Goal: Transaction & Acquisition: Purchase product/service

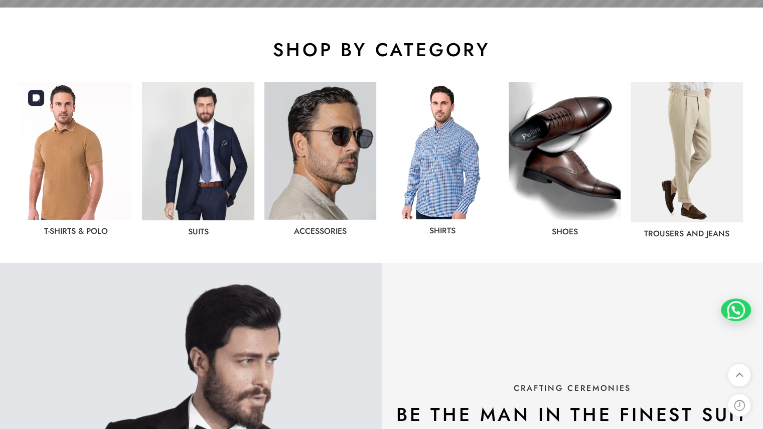
click at [86, 155] on img at bounding box center [76, 151] width 112 height 138
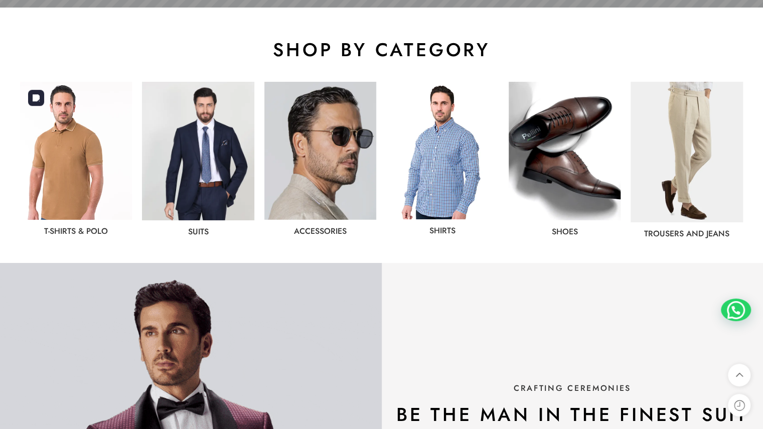
click at [85, 154] on img at bounding box center [76, 151] width 112 height 138
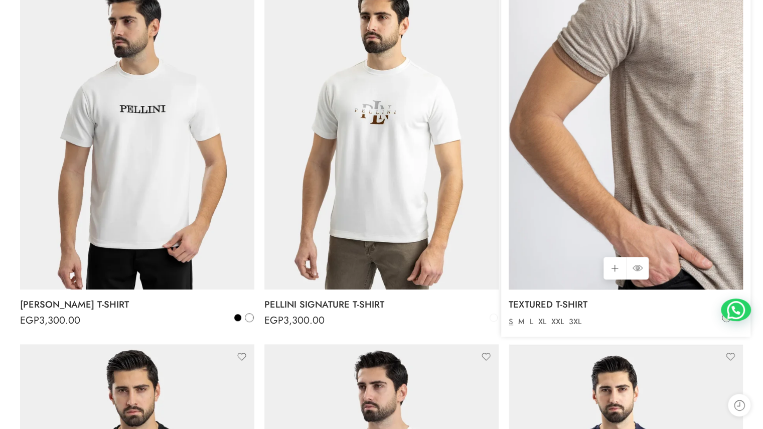
click at [614, 163] on img at bounding box center [626, 133] width 234 height 312
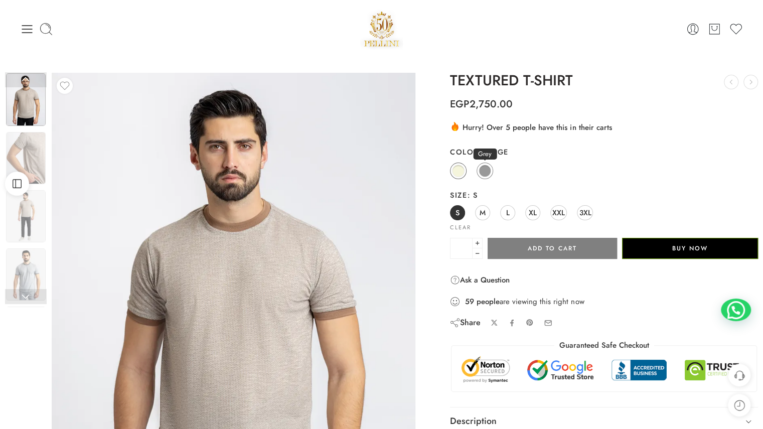
click at [482, 171] on span at bounding box center [484, 170] width 13 height 13
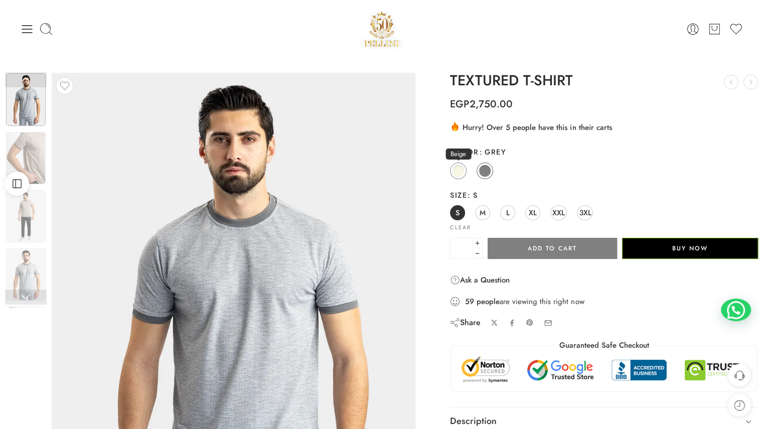
click at [456, 174] on span at bounding box center [458, 170] width 13 height 13
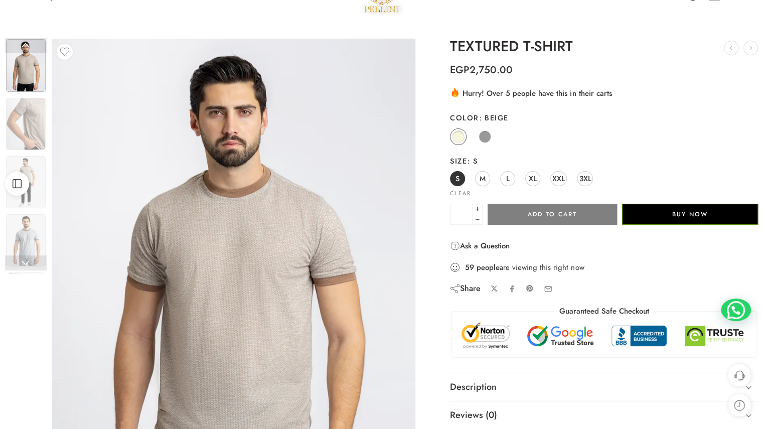
scroll to position [50, 0]
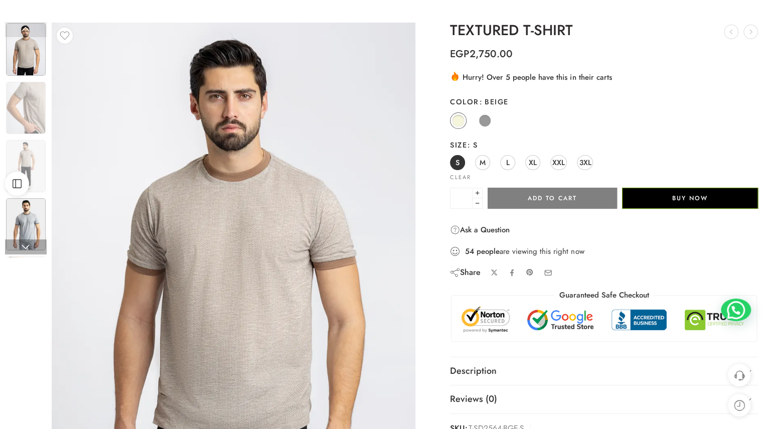
click at [31, 226] on img at bounding box center [26, 224] width 40 height 52
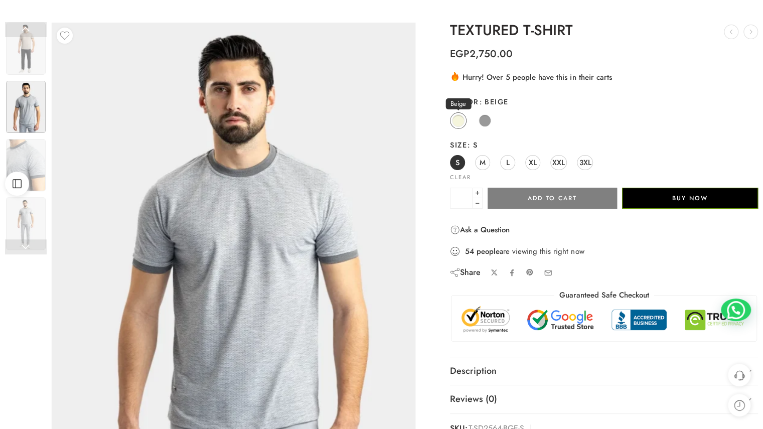
click at [456, 122] on span at bounding box center [458, 120] width 13 height 13
click at [454, 123] on span at bounding box center [458, 120] width 13 height 13
click at [482, 122] on span at bounding box center [484, 120] width 13 height 13
click at [480, 122] on span at bounding box center [484, 120] width 13 height 13
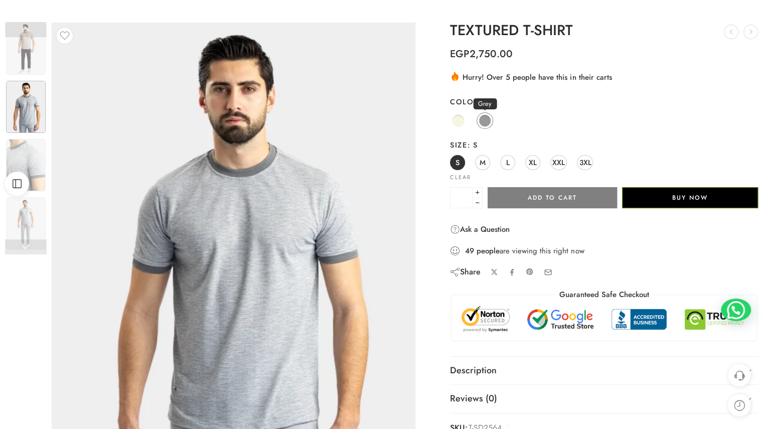
click at [480, 121] on span at bounding box center [484, 120] width 13 height 13
click at [485, 120] on span at bounding box center [484, 120] width 13 height 13
click at [462, 122] on span at bounding box center [458, 120] width 13 height 13
click at [459, 120] on span at bounding box center [458, 120] width 13 height 13
click at [458, 122] on span at bounding box center [458, 120] width 13 height 13
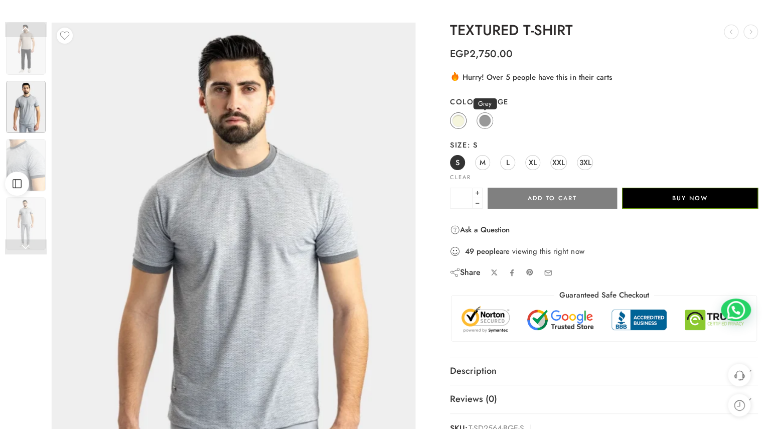
click at [486, 122] on span at bounding box center [484, 120] width 13 height 13
click at [482, 158] on span "M" at bounding box center [482, 162] width 6 height 14
click at [461, 120] on span at bounding box center [458, 120] width 13 height 13
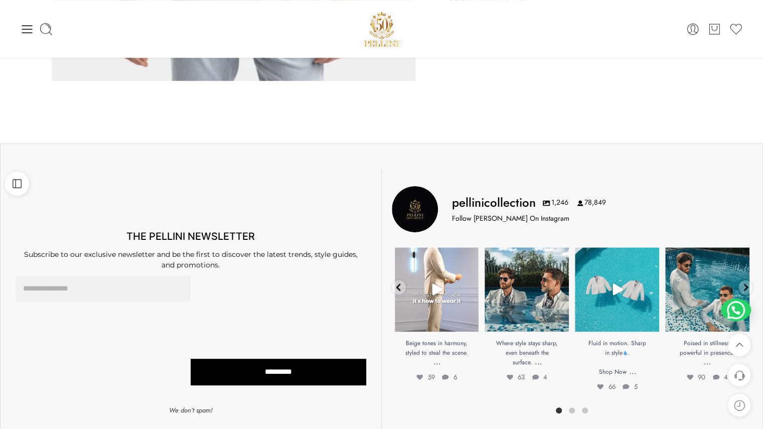
scroll to position [0, 0]
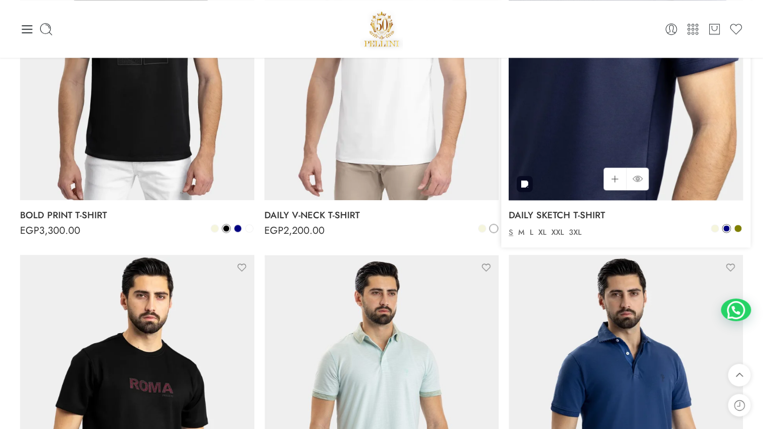
click at [625, 110] on img at bounding box center [626, 44] width 234 height 312
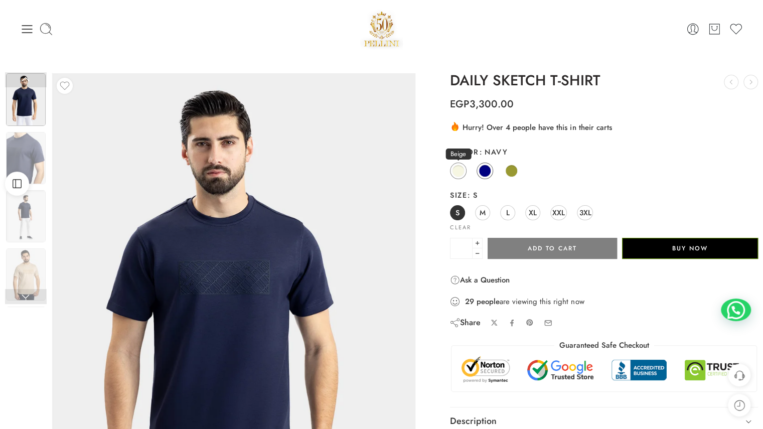
click at [462, 170] on span at bounding box center [458, 170] width 13 height 13
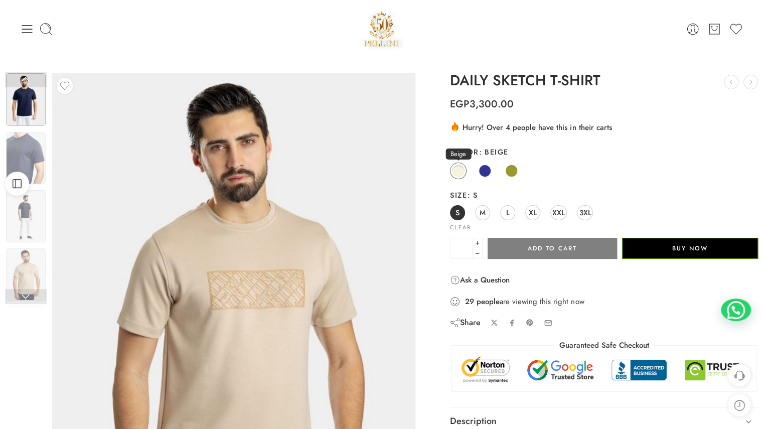
click at [462, 170] on span at bounding box center [458, 170] width 13 height 13
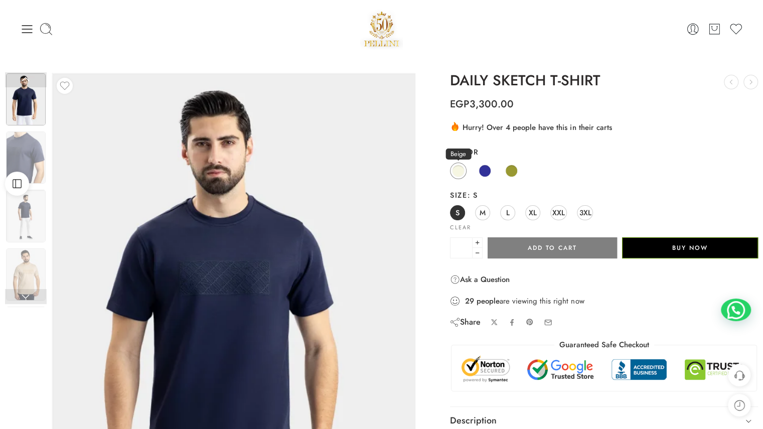
click at [456, 170] on span at bounding box center [458, 170] width 13 height 13
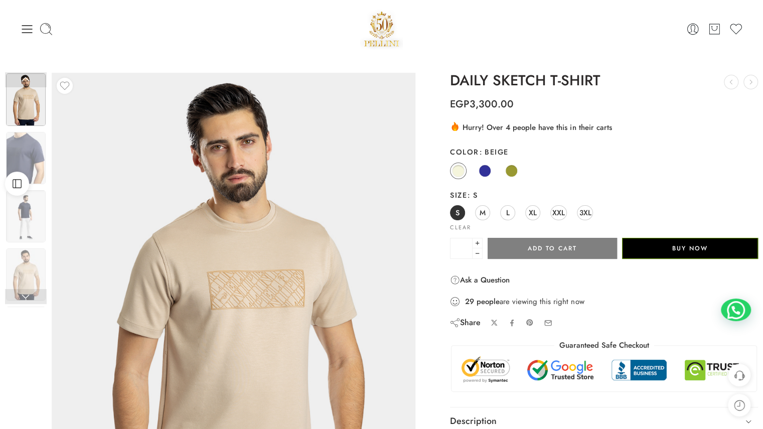
click at [519, 169] on div "Beige Navy Olive" at bounding box center [604, 171] width 308 height 20
click at [508, 170] on span at bounding box center [511, 170] width 13 height 13
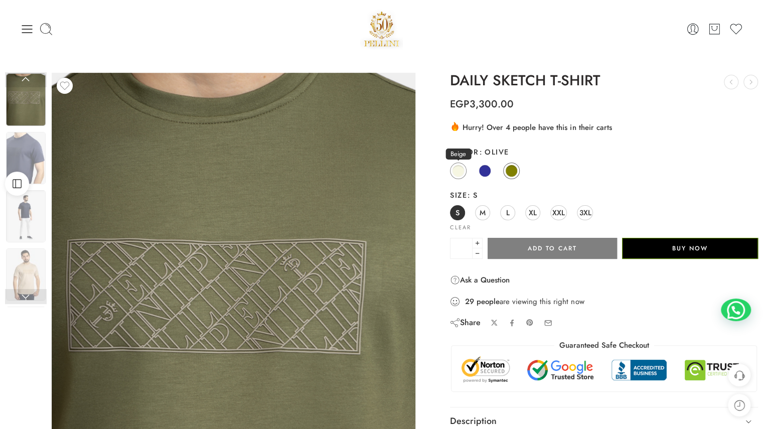
click at [460, 172] on span at bounding box center [458, 170] width 13 height 13
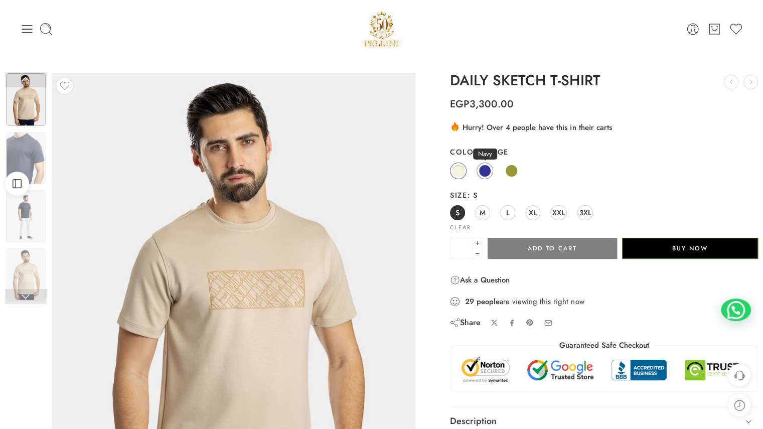
click at [485, 169] on span at bounding box center [484, 170] width 13 height 13
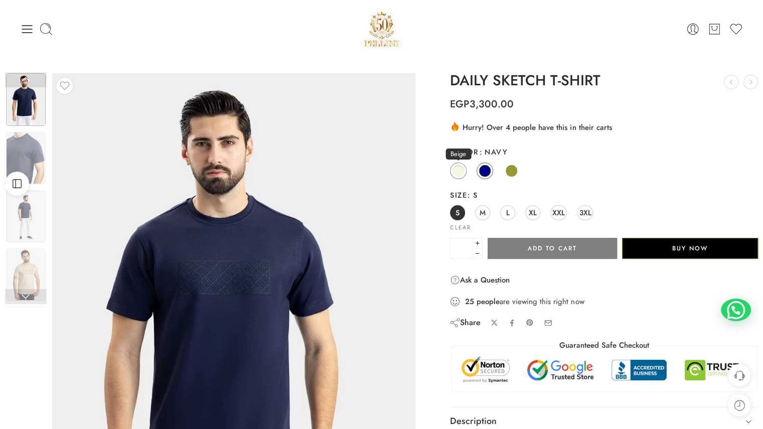
click at [457, 174] on span at bounding box center [458, 170] width 13 height 13
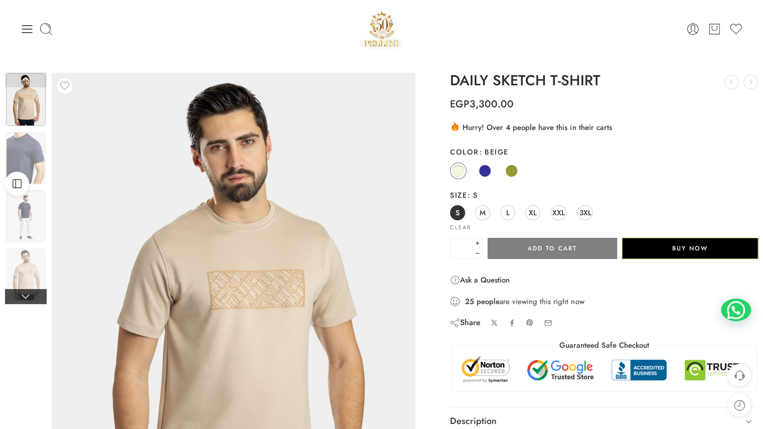
click at [30, 293] on link at bounding box center [26, 296] width 42 height 15
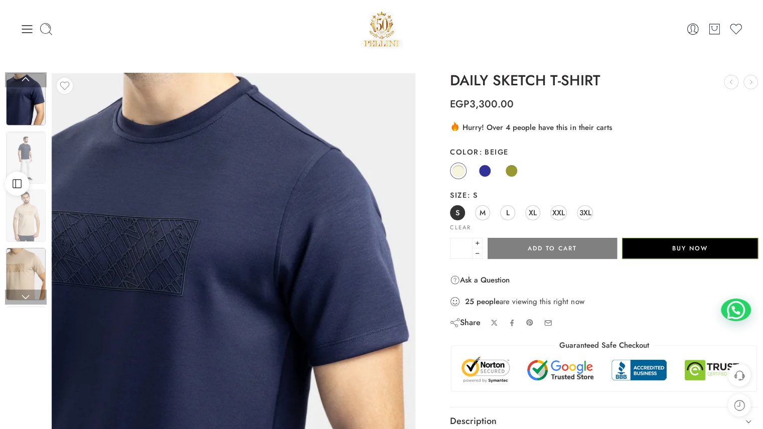
click at [24, 258] on img at bounding box center [26, 274] width 40 height 52
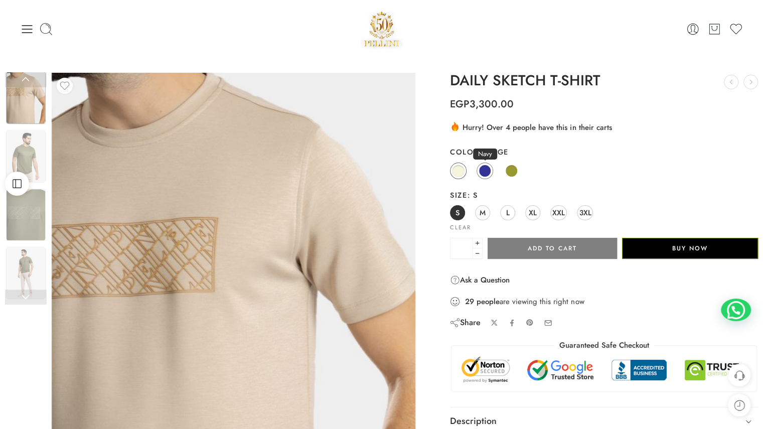
click at [481, 171] on span at bounding box center [484, 170] width 13 height 13
click at [485, 170] on span at bounding box center [484, 170] width 13 height 13
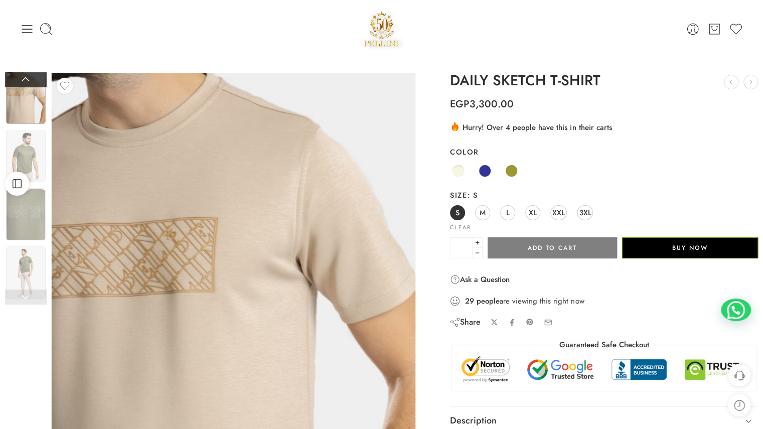
click at [27, 77] on link at bounding box center [26, 79] width 42 height 15
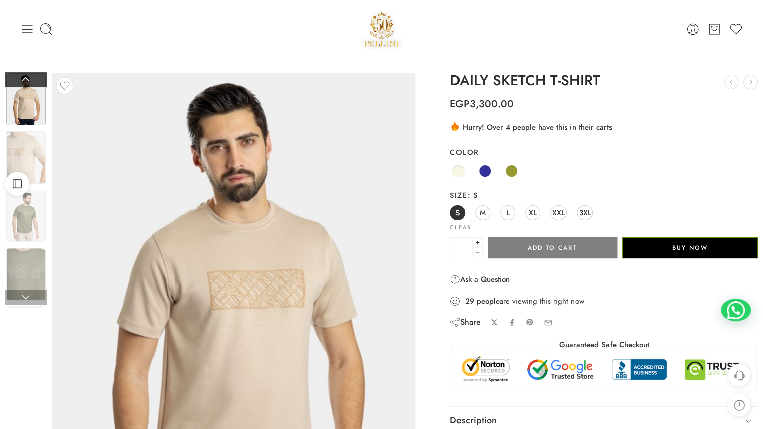
click at [27, 77] on link at bounding box center [26, 79] width 42 height 15
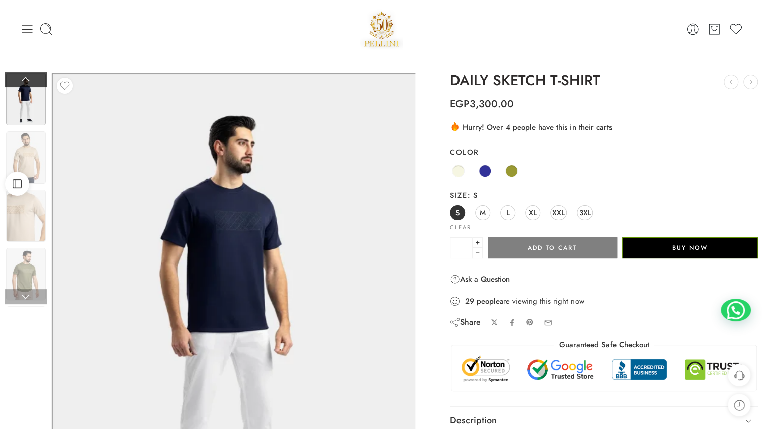
click at [27, 77] on link at bounding box center [26, 79] width 42 height 15
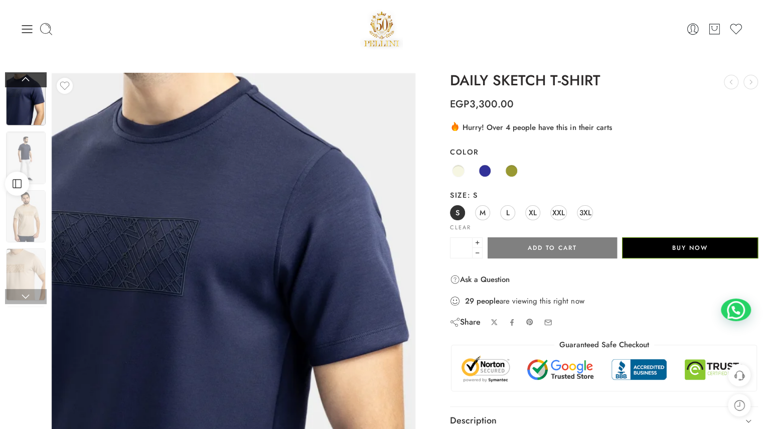
click at [27, 77] on link at bounding box center [26, 79] width 42 height 15
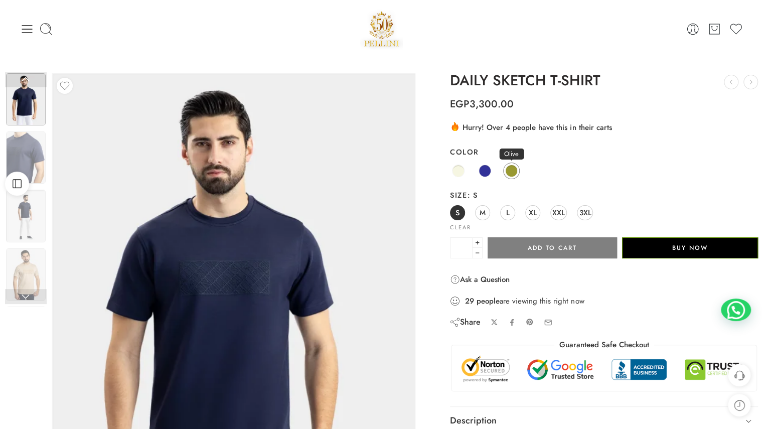
click at [512, 172] on span at bounding box center [511, 170] width 13 height 13
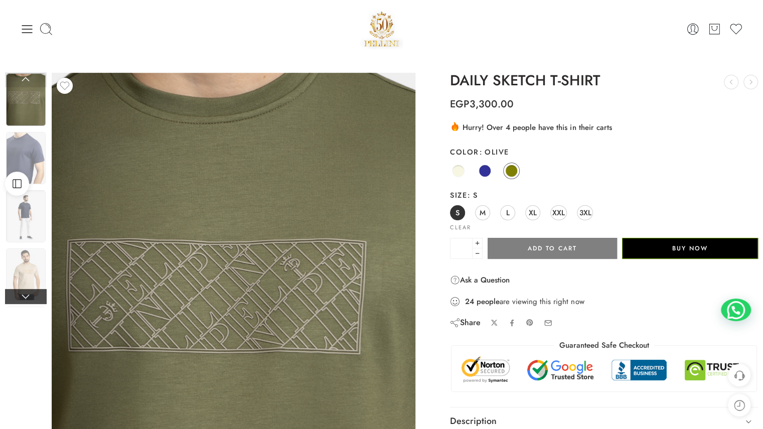
click at [23, 299] on link at bounding box center [26, 296] width 42 height 15
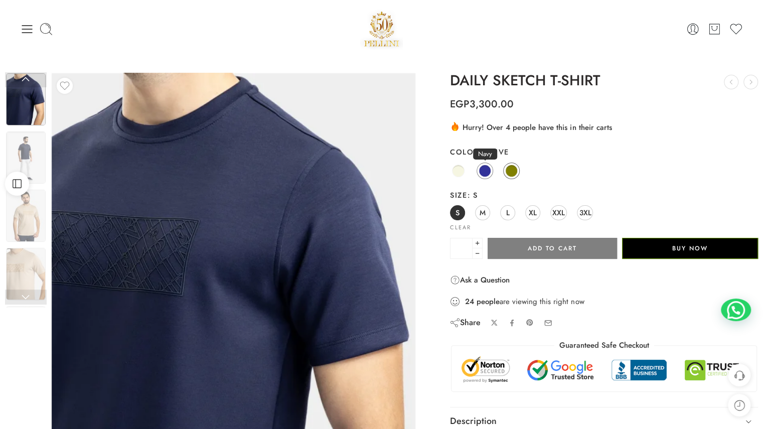
click at [483, 172] on span at bounding box center [484, 170] width 13 height 13
click at [483, 171] on span at bounding box center [484, 170] width 13 height 13
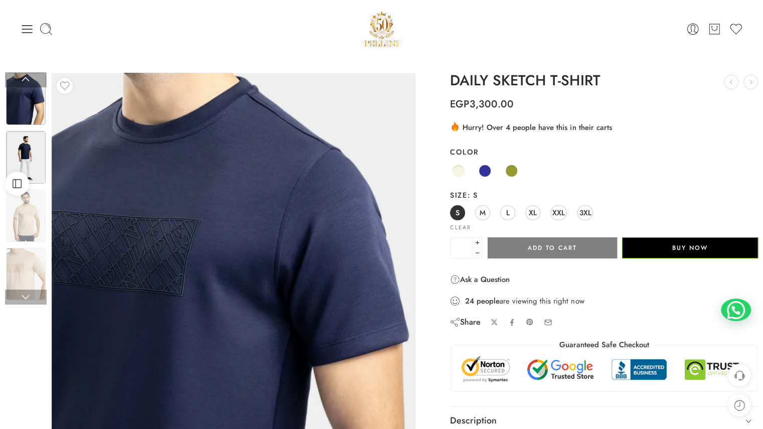
click at [31, 163] on img at bounding box center [26, 157] width 40 height 52
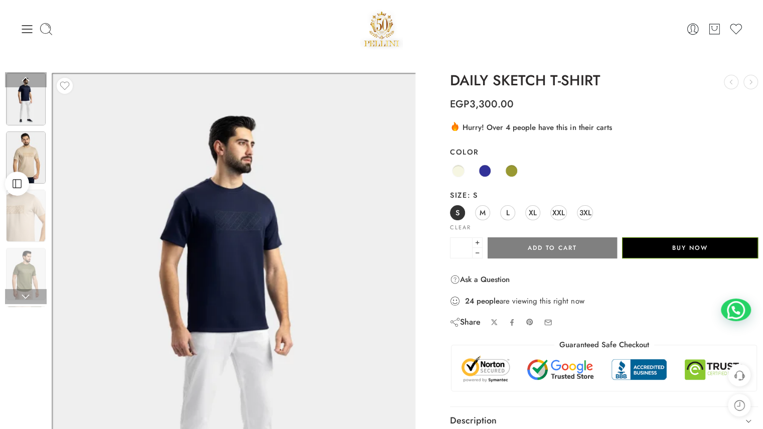
click at [33, 170] on img at bounding box center [26, 157] width 40 height 52
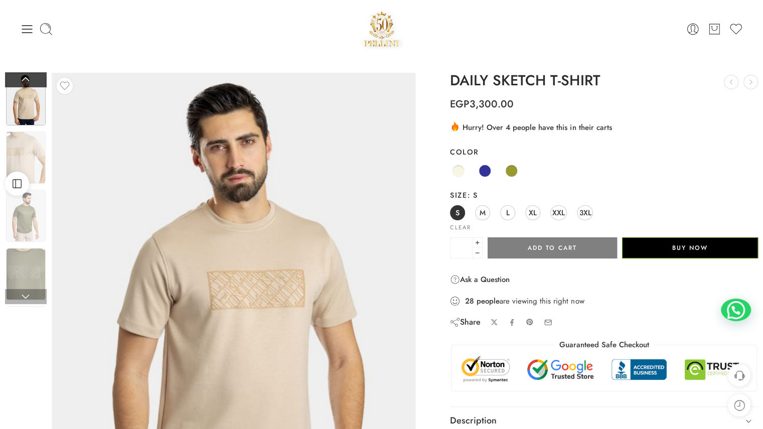
click at [29, 77] on link at bounding box center [26, 79] width 42 height 15
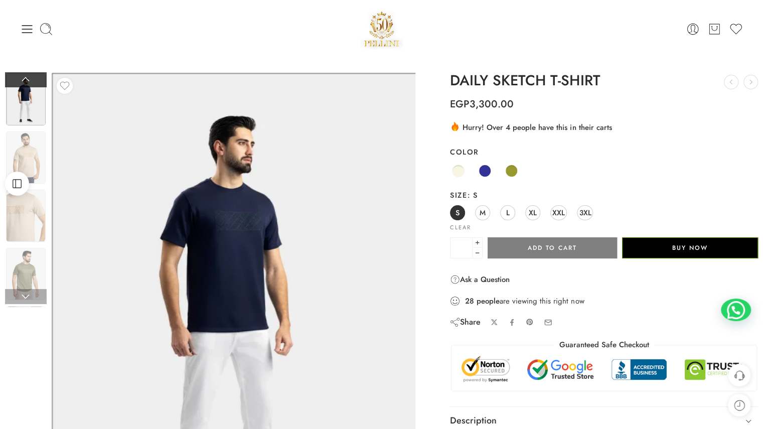
click at [29, 77] on link at bounding box center [26, 79] width 42 height 15
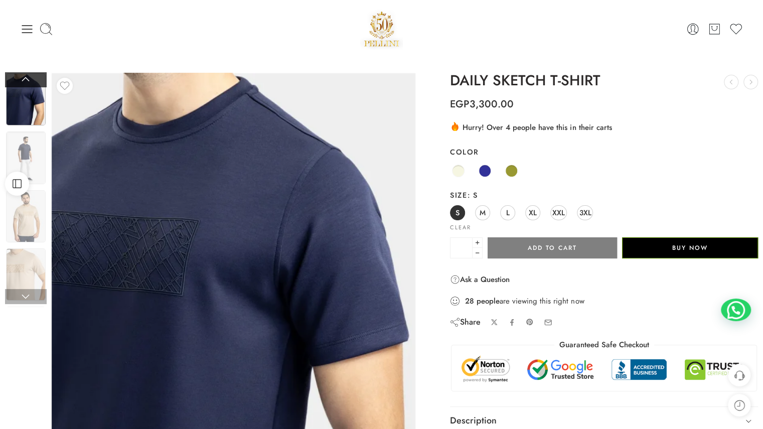
click at [29, 77] on link at bounding box center [26, 79] width 42 height 15
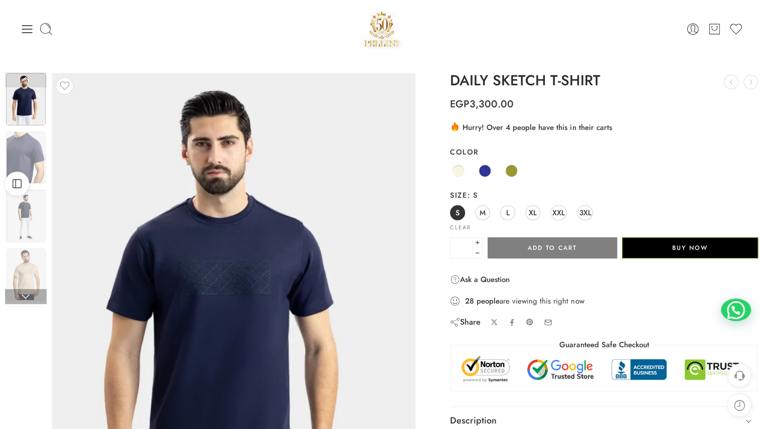
click at [29, 77] on link at bounding box center [26, 79] width 42 height 15
click at [455, 169] on span at bounding box center [458, 170] width 13 height 13
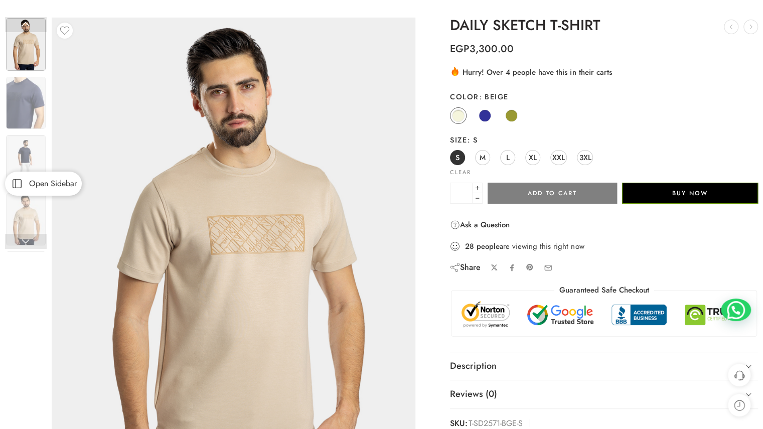
scroll to position [100, 0]
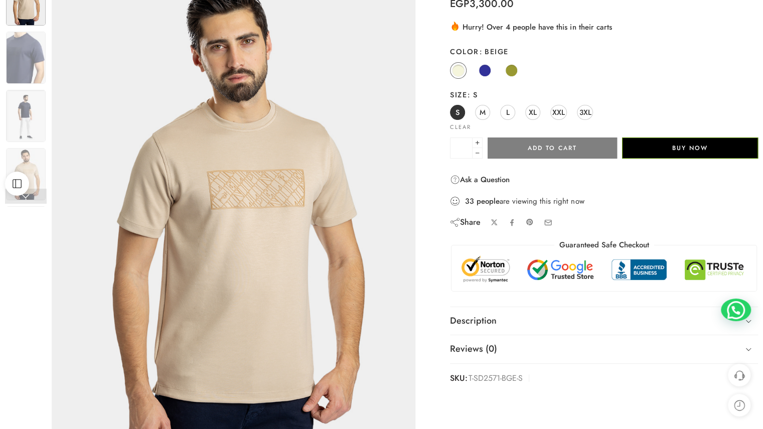
click at [389, 209] on img at bounding box center [234, 214] width 364 height 485
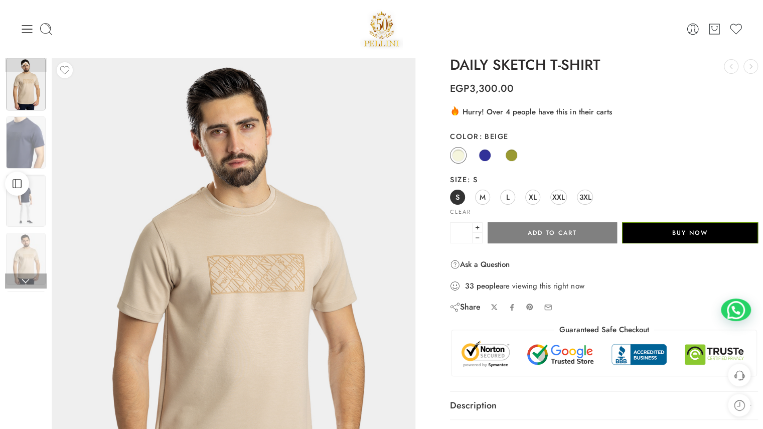
scroll to position [0, 0]
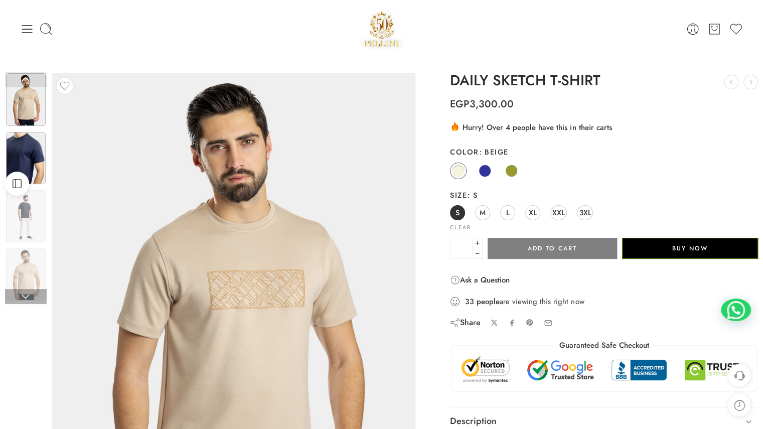
click at [29, 141] on img at bounding box center [26, 158] width 40 height 52
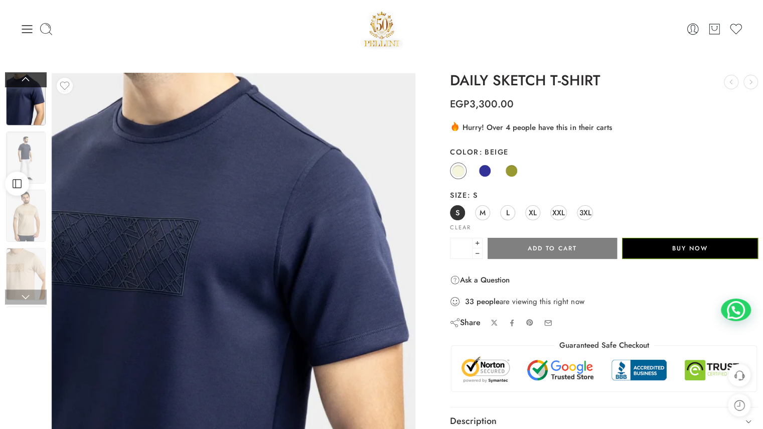
click at [26, 79] on link at bounding box center [26, 79] width 42 height 15
